Goal: Information Seeking & Learning: Learn about a topic

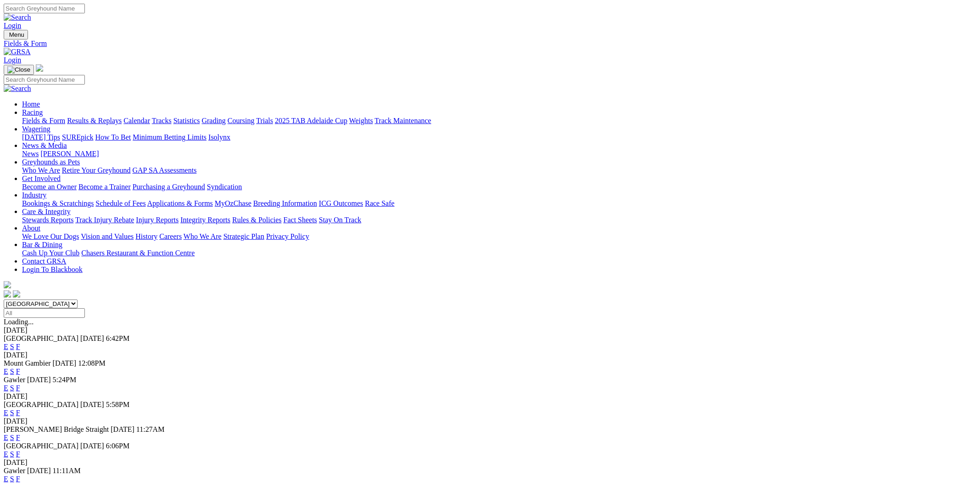
click at [78, 299] on select "South Australia New South Wales Northern Territory Queensland Tasmania Victoria…" at bounding box center [41, 303] width 74 height 9
select select "NSW"
click at [78, 299] on select "South Australia New South Wales Northern Territory Queensland Tasmania Victoria…" at bounding box center [41, 303] width 74 height 9
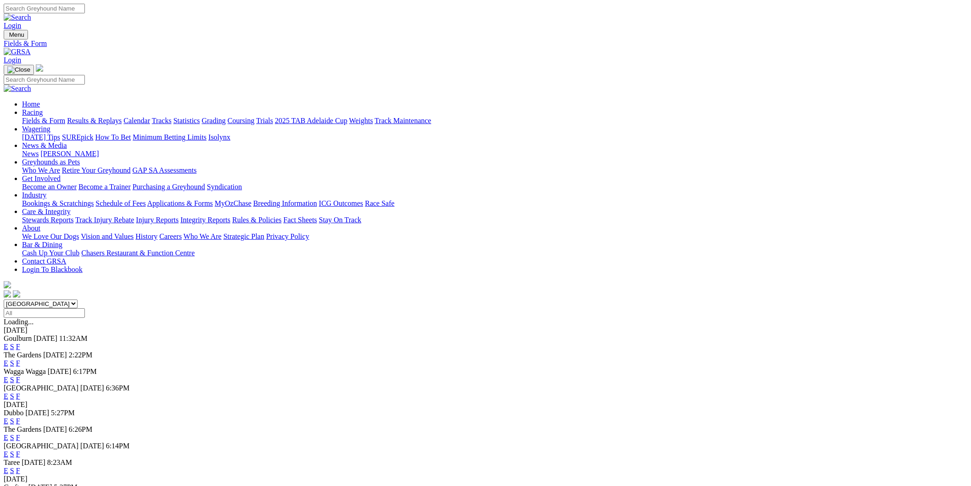
click at [8, 376] on link "E" at bounding box center [6, 380] width 5 height 8
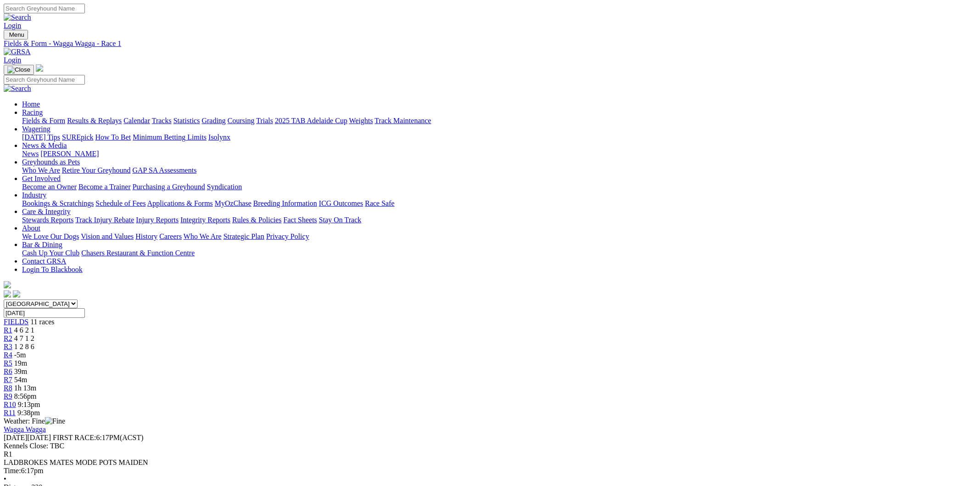
click at [467, 359] on div "R5 19m" at bounding box center [486, 363] width 964 height 8
click at [12, 367] on span "R6" at bounding box center [8, 371] width 9 height 8
click at [12, 384] on span "R8" at bounding box center [8, 388] width 9 height 8
